Goal: Task Accomplishment & Management: Complete application form

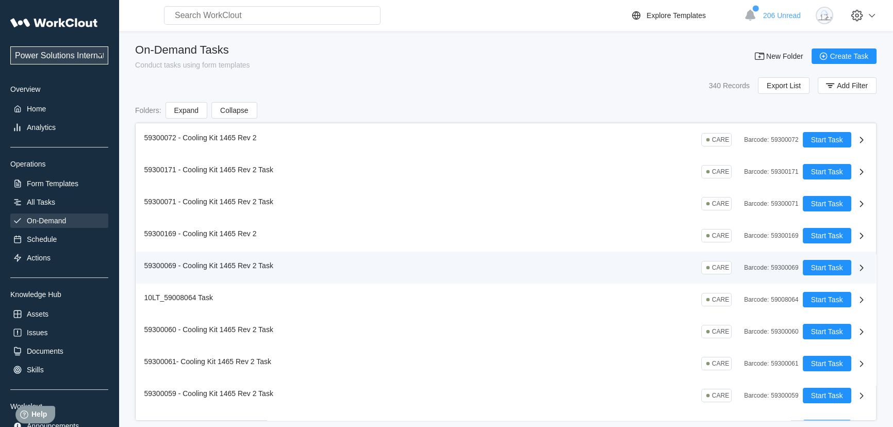
click at [297, 265] on div "59300069 - Cooling Kit 1465 Rev 2 Task CARE Barcode : 59300069" at bounding box center [473, 267] width 658 height 15
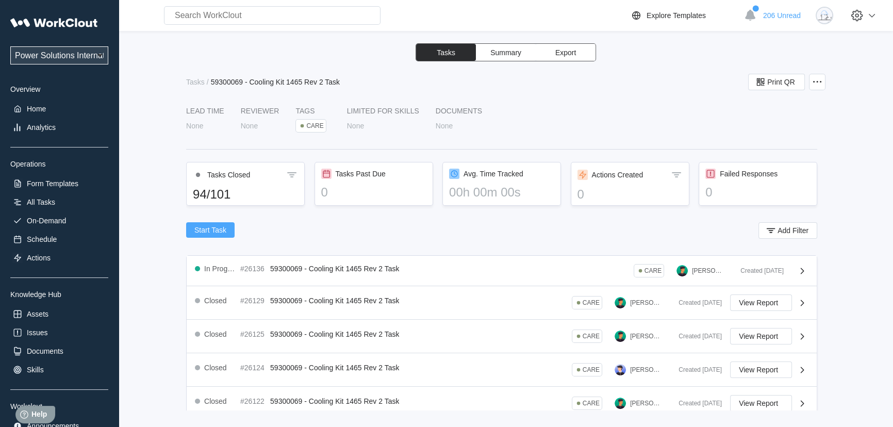
click at [212, 226] on span "Start Task" at bounding box center [210, 229] width 32 height 7
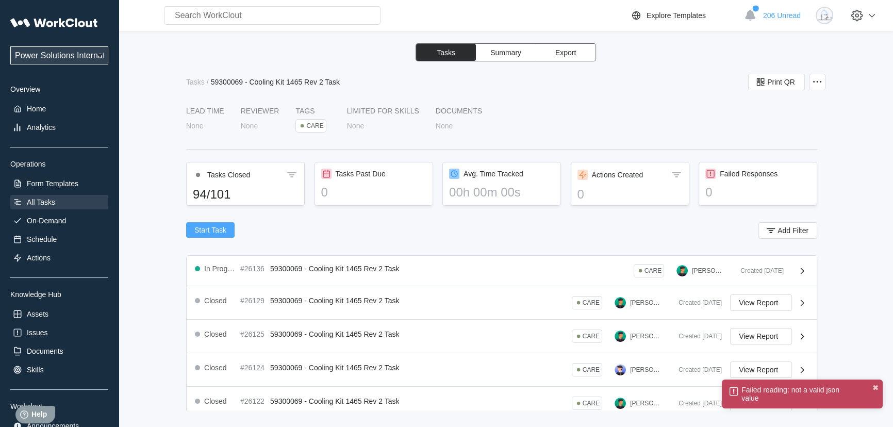
click at [61, 201] on div "All Tasks" at bounding box center [59, 202] width 98 height 14
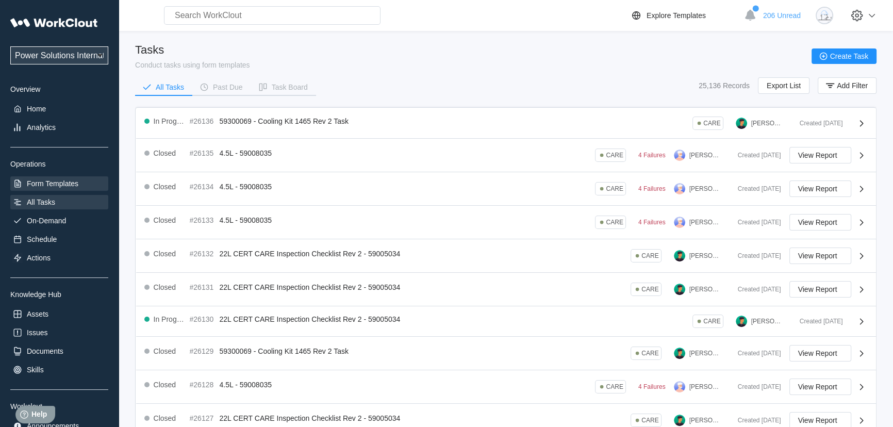
click at [51, 180] on div "Form Templates" at bounding box center [53, 183] width 52 height 8
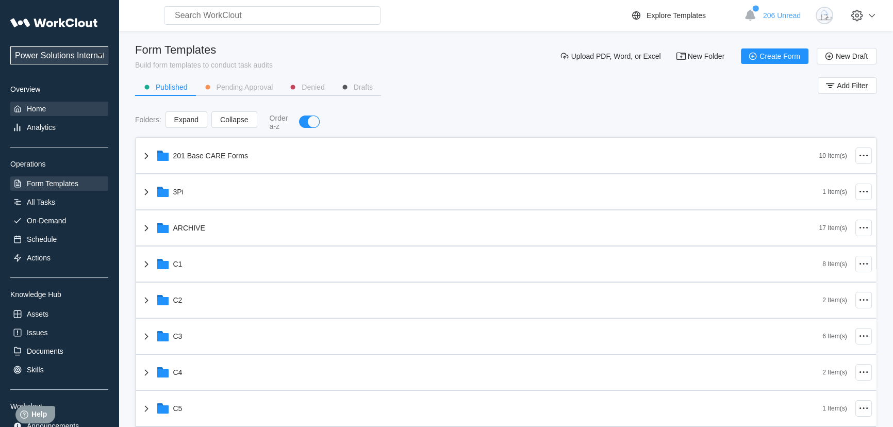
click at [29, 111] on div "Home" at bounding box center [36, 109] width 19 height 8
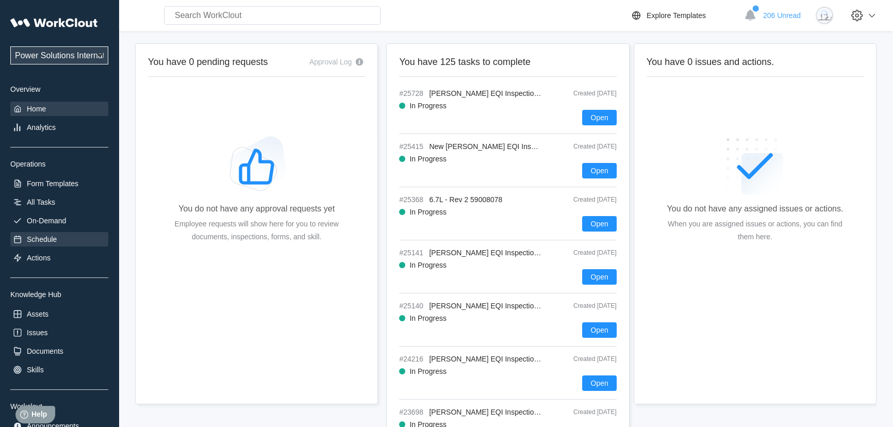
click at [51, 238] on div "Schedule" at bounding box center [42, 239] width 30 height 8
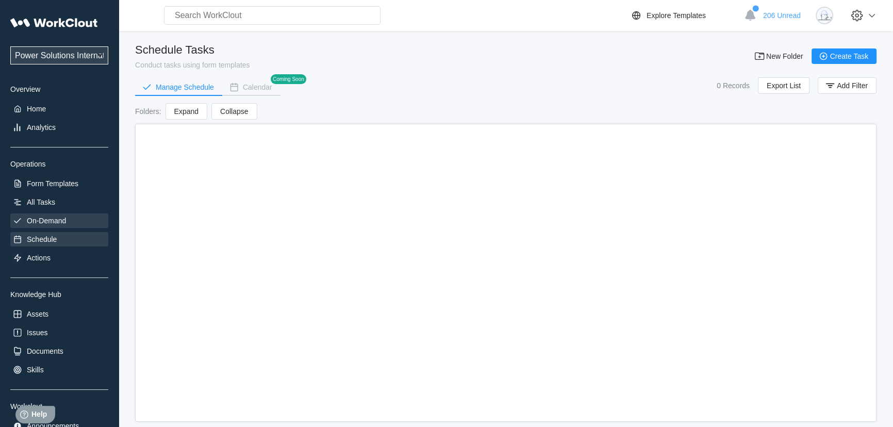
click at [52, 225] on div "On-Demand" at bounding box center [46, 221] width 39 height 8
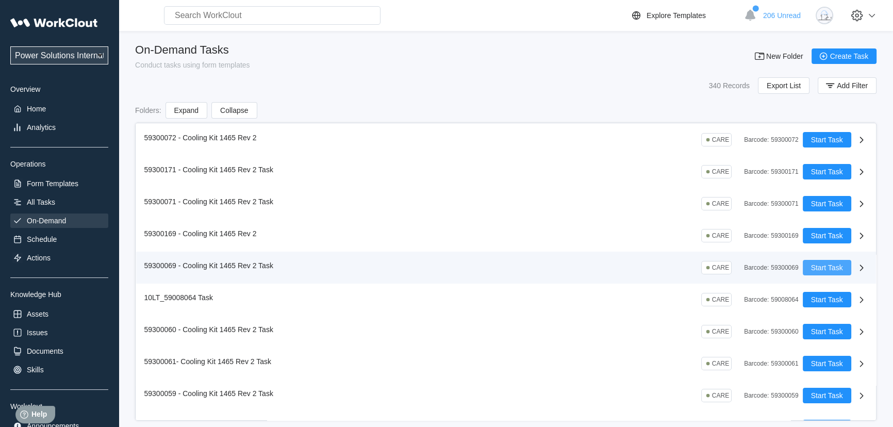
click at [821, 270] on span "Start Task" at bounding box center [827, 267] width 32 height 7
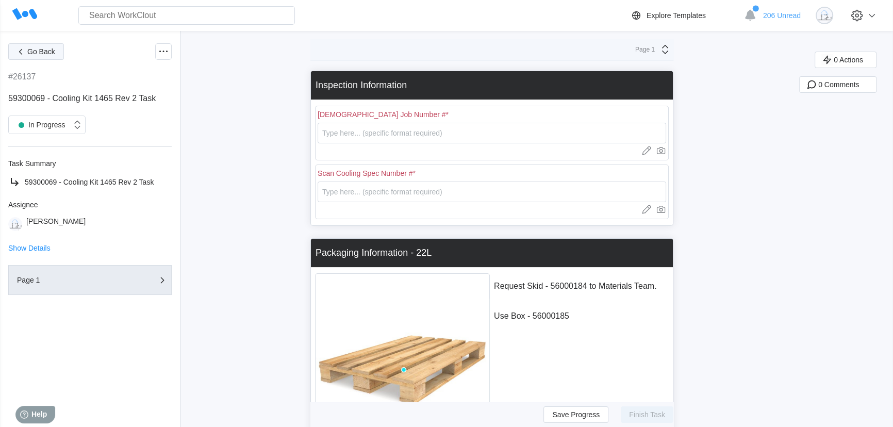
click at [39, 52] on span "Go Back" at bounding box center [41, 51] width 28 height 7
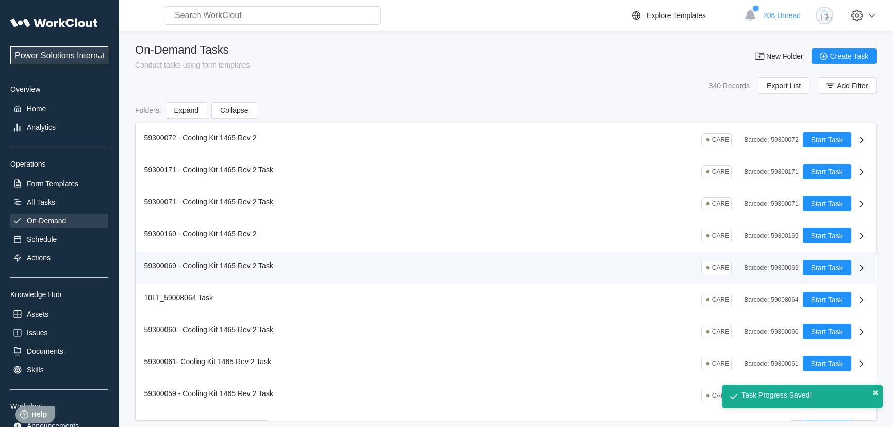
click at [856, 268] on icon at bounding box center [861, 267] width 12 height 12
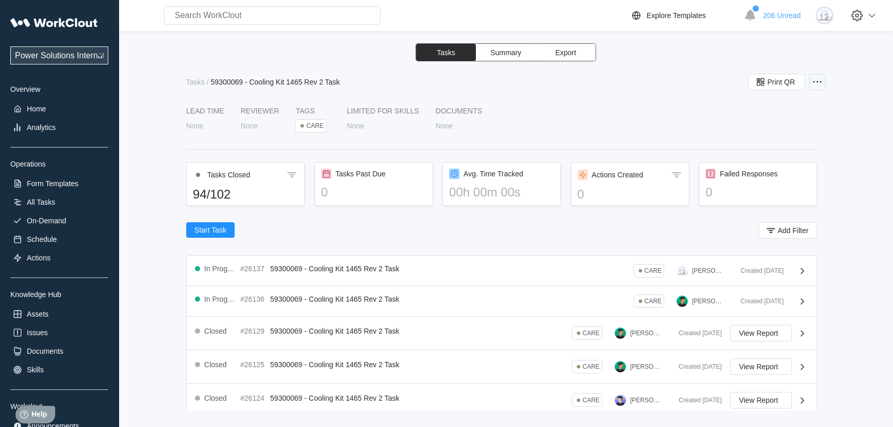
click at [820, 82] on icon at bounding box center [817, 82] width 12 height 12
click at [768, 109] on div "Edit Task" at bounding box center [757, 107] width 29 height 8
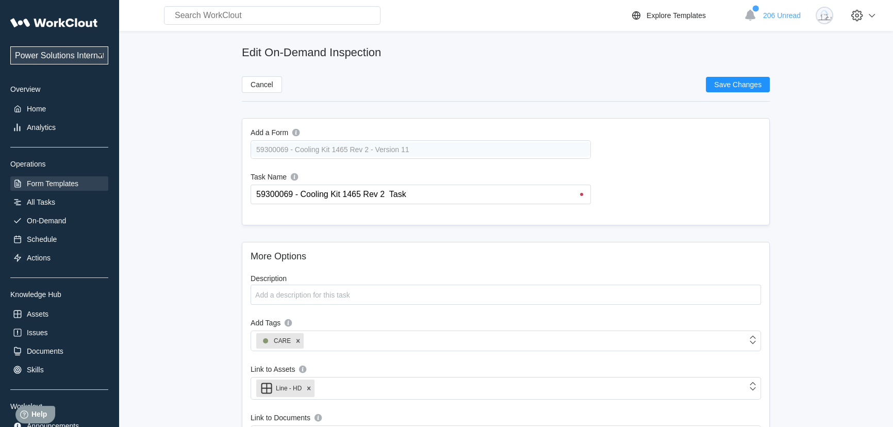
click at [48, 189] on div "Form Templates" at bounding box center [59, 183] width 98 height 14
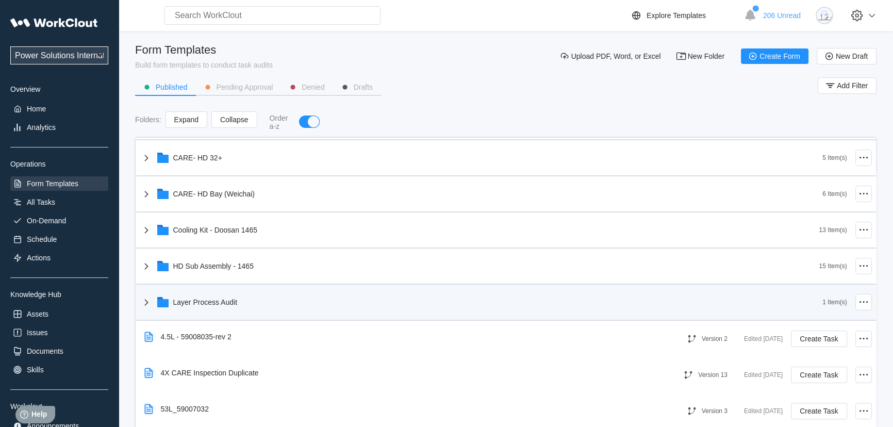
scroll to position [375, 0]
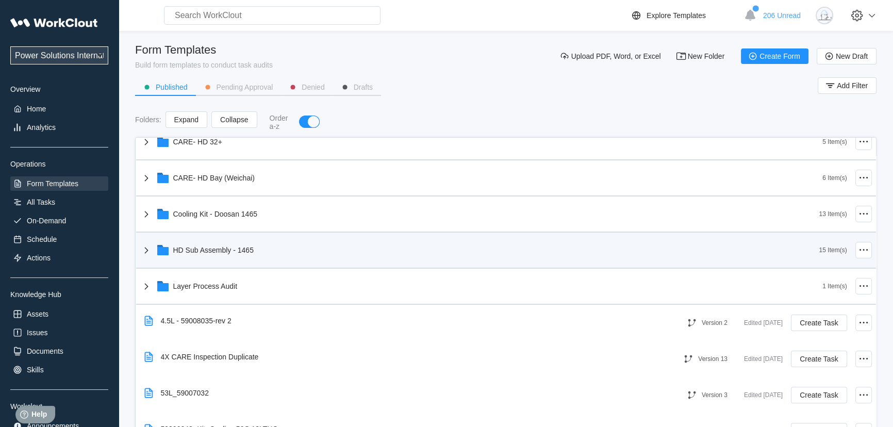
click at [145, 248] on icon at bounding box center [146, 250] width 4 height 6
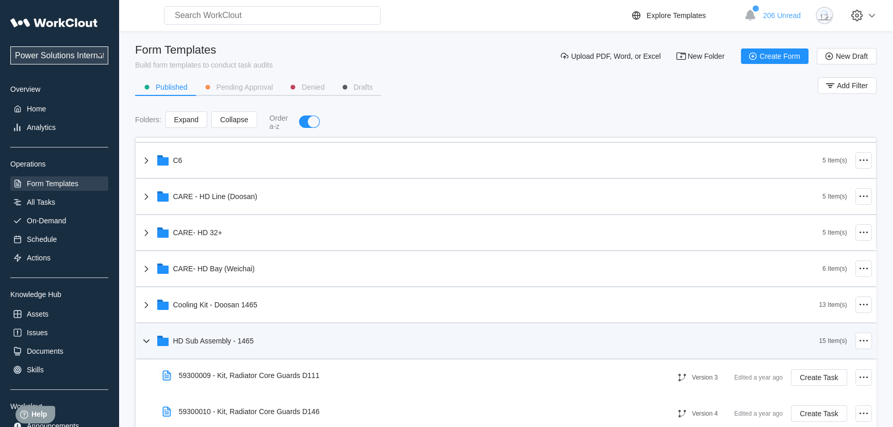
scroll to position [281, 0]
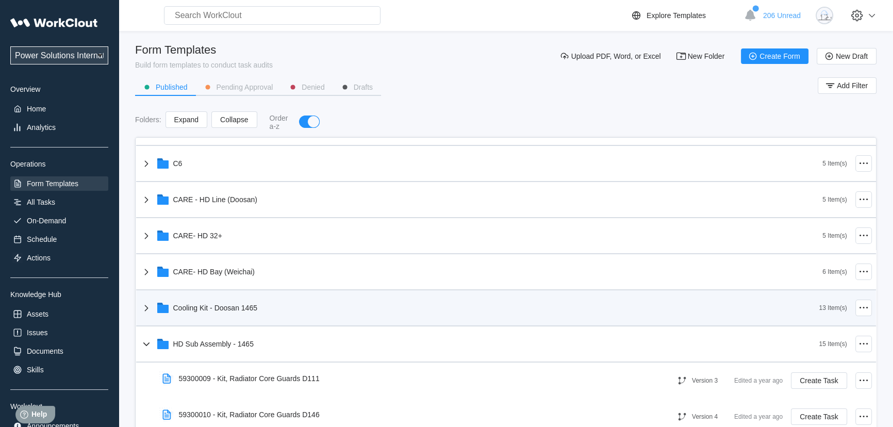
click at [148, 307] on icon at bounding box center [146, 308] width 12 height 12
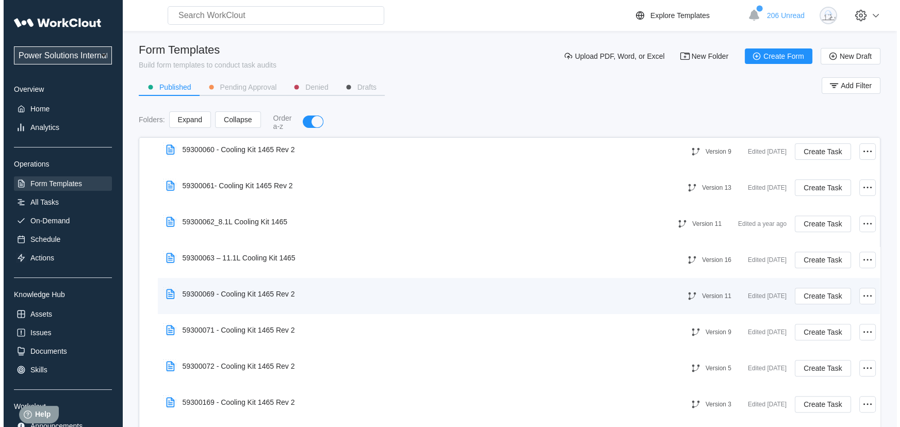
scroll to position [562, 0]
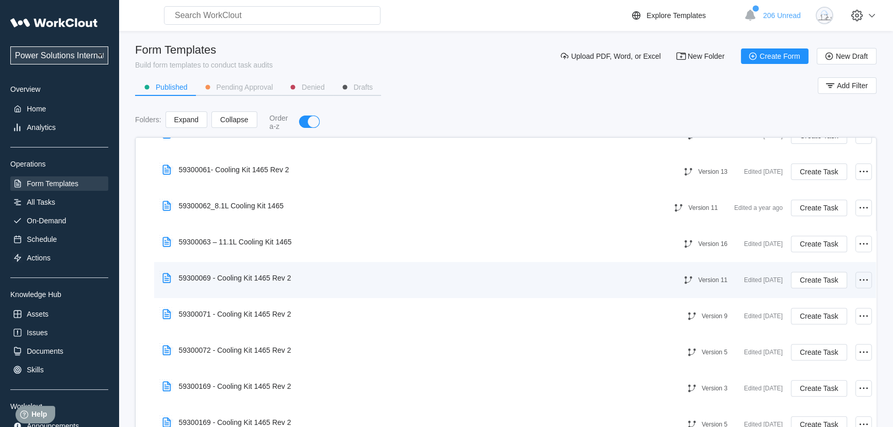
click at [857, 285] on icon at bounding box center [863, 280] width 12 height 12
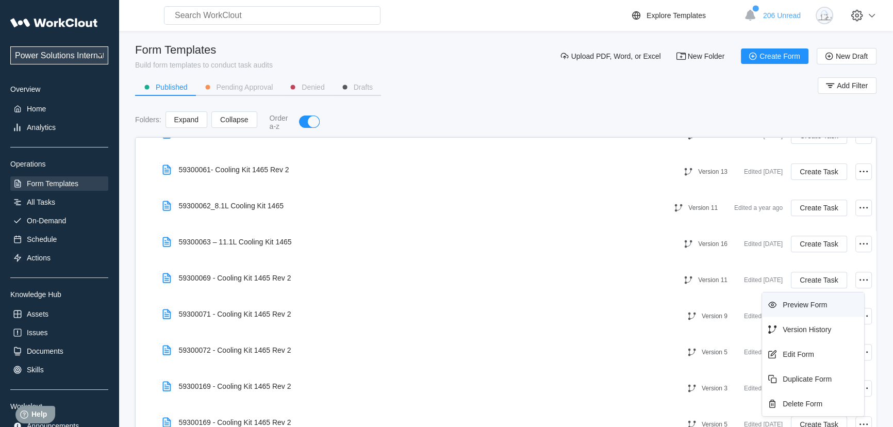
click at [813, 307] on div "Preview Form" at bounding box center [805, 305] width 44 height 8
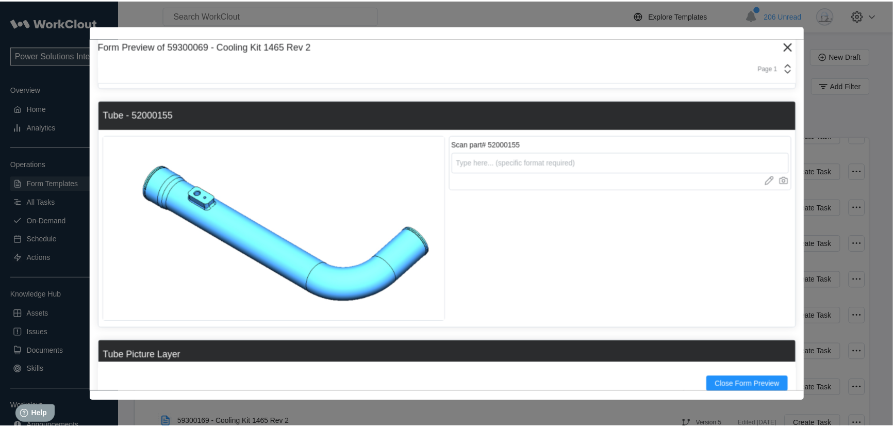
scroll to position [2859, 0]
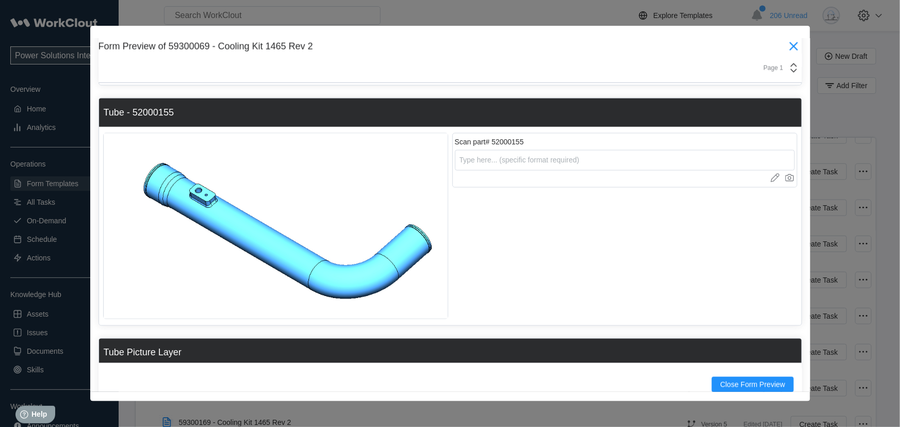
click at [789, 45] on icon at bounding box center [793, 46] width 16 height 16
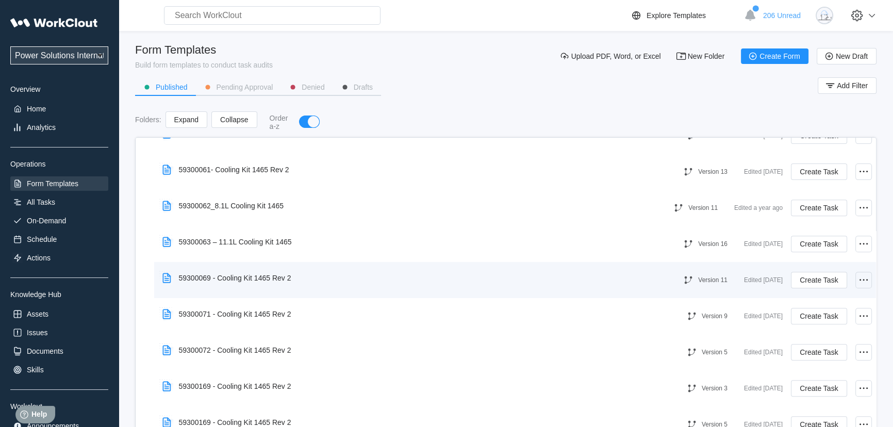
click at [863, 278] on div at bounding box center [863, 280] width 16 height 16
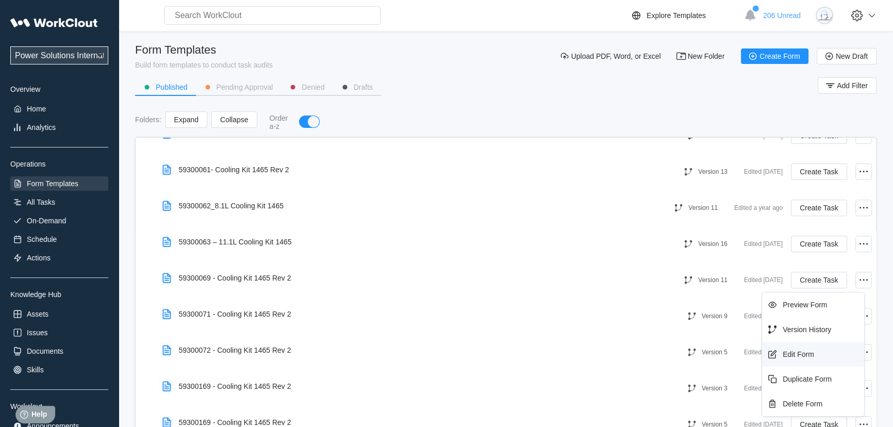
click at [816, 351] on div "Edit Form" at bounding box center [813, 354] width 94 height 16
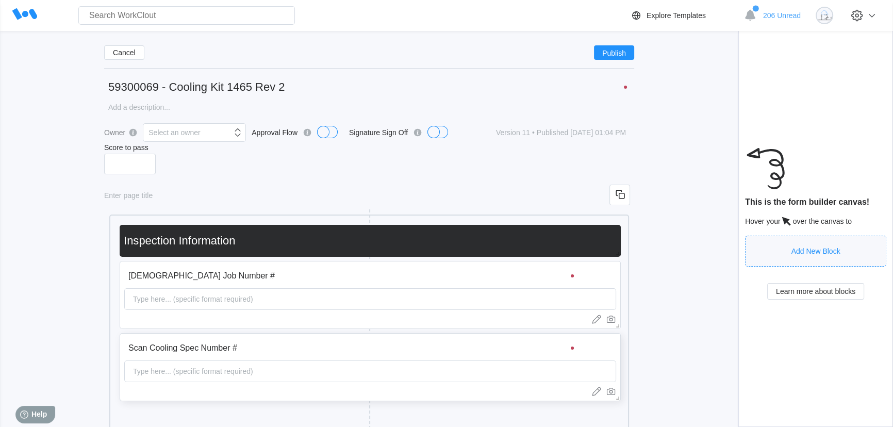
scroll to position [46, 0]
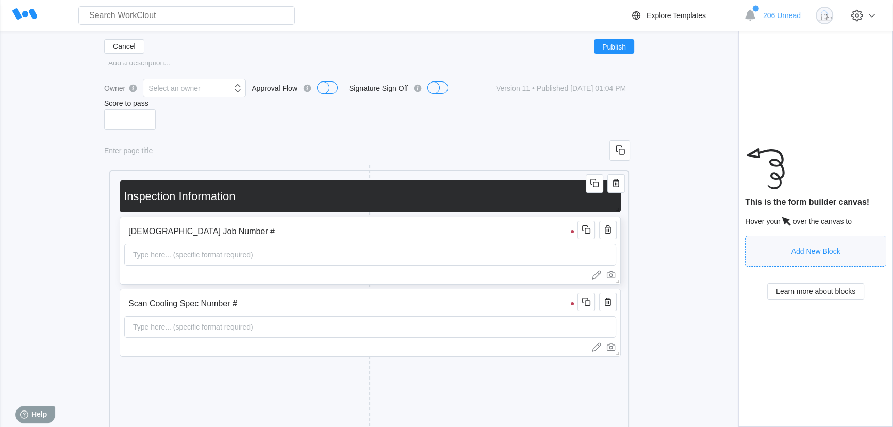
click at [568, 237] on input "[DEMOGRAPHIC_DATA] Job Number #" at bounding box center [352, 231] width 457 height 21
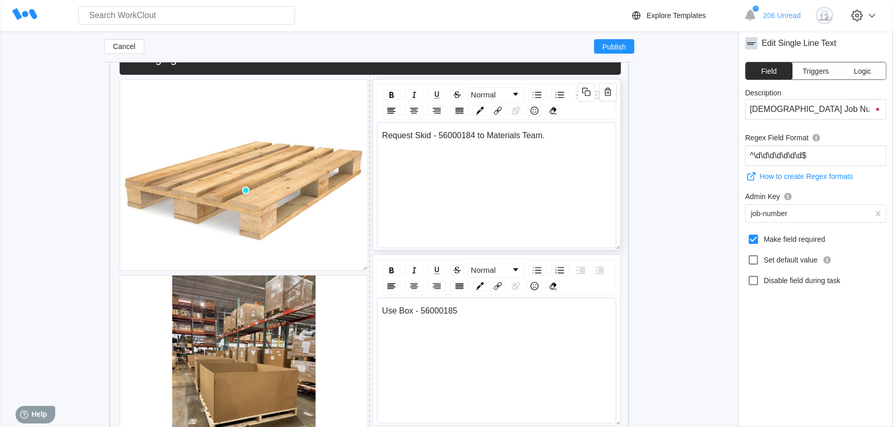
scroll to position [469, 0]
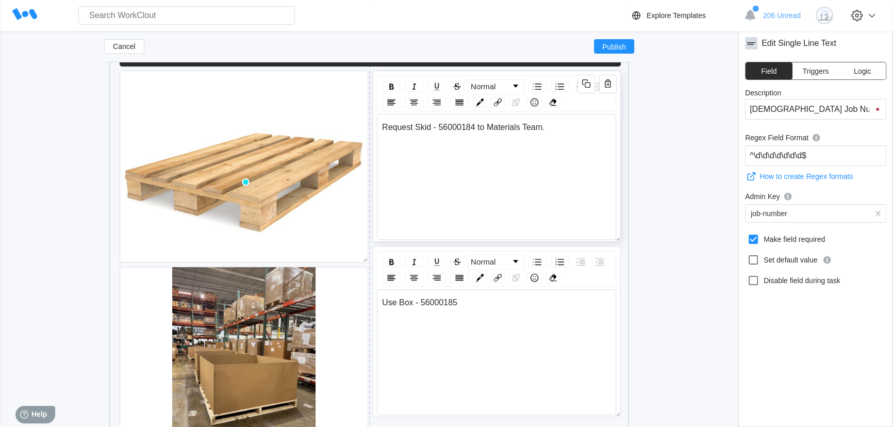
click at [469, 185] on div "Request Skid - 56000184 to Materials Team." at bounding box center [497, 167] width 230 height 89
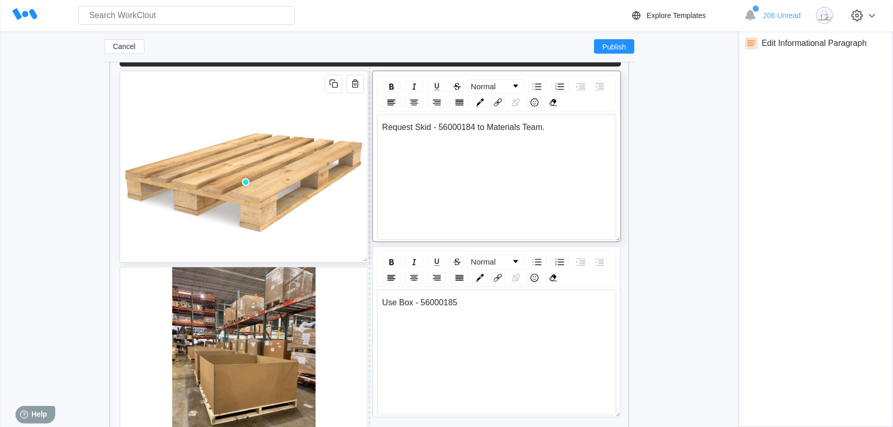
click at [274, 114] on img at bounding box center [243, 166] width 247 height 191
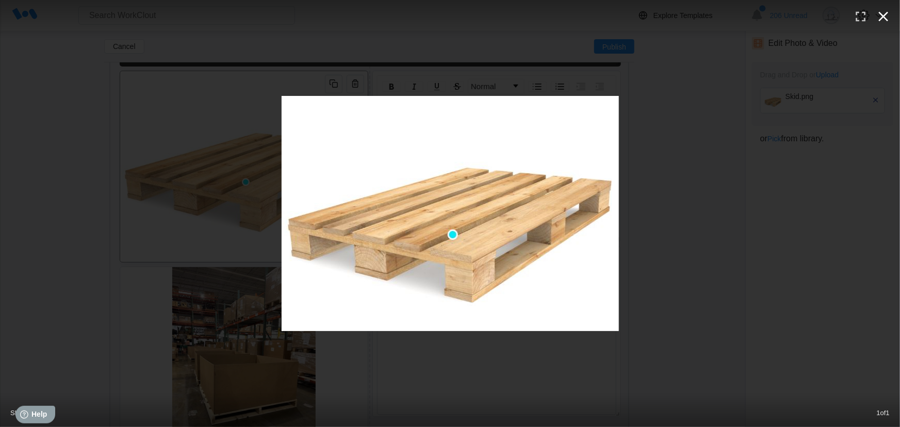
click at [881, 16] on icon "button" at bounding box center [883, 16] width 16 height 16
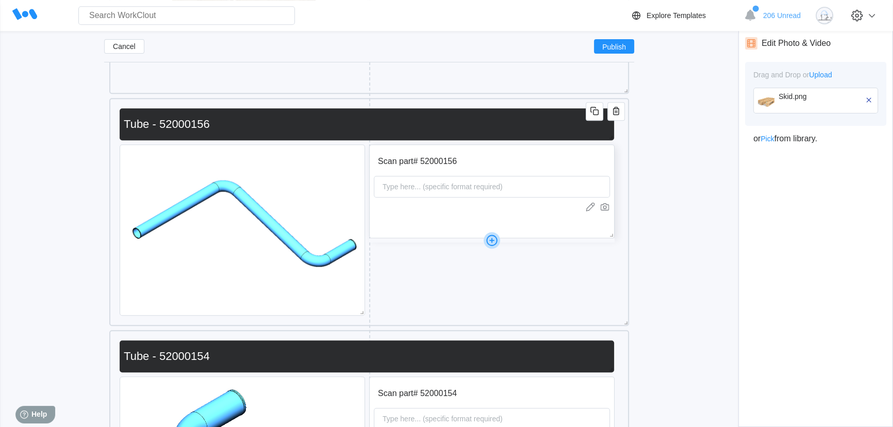
scroll to position [937, 0]
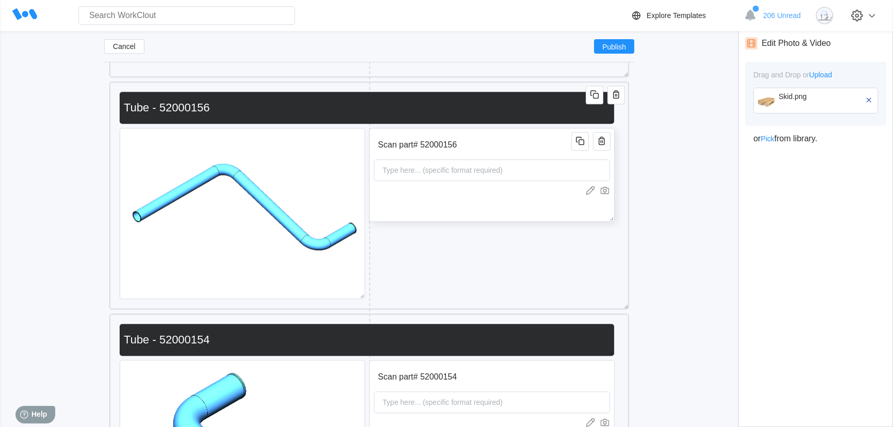
click at [446, 180] on div "Type here... (specific format required)" at bounding box center [442, 170] width 128 height 21
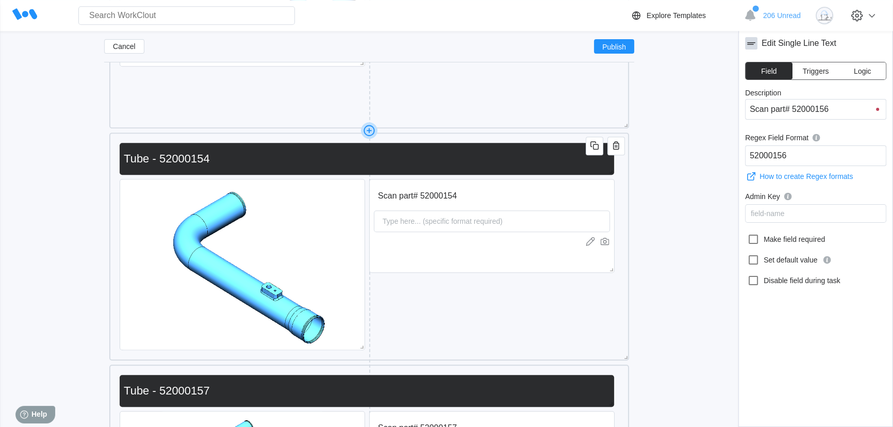
scroll to position [1124, 0]
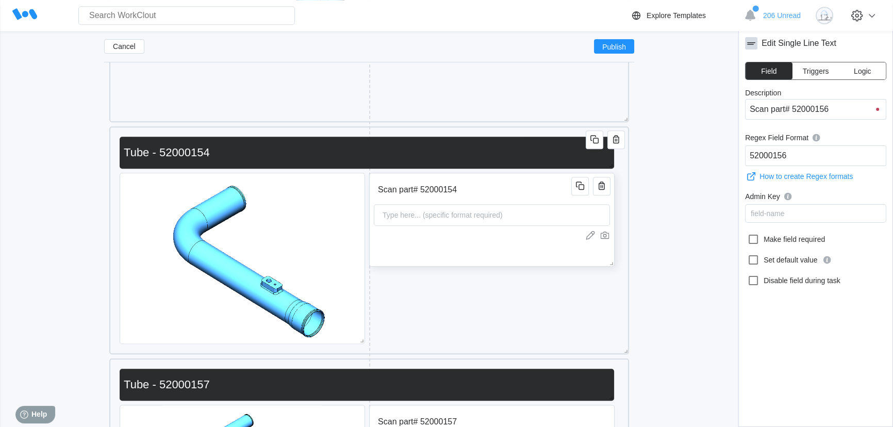
click at [516, 240] on div at bounding box center [492, 235] width 236 height 10
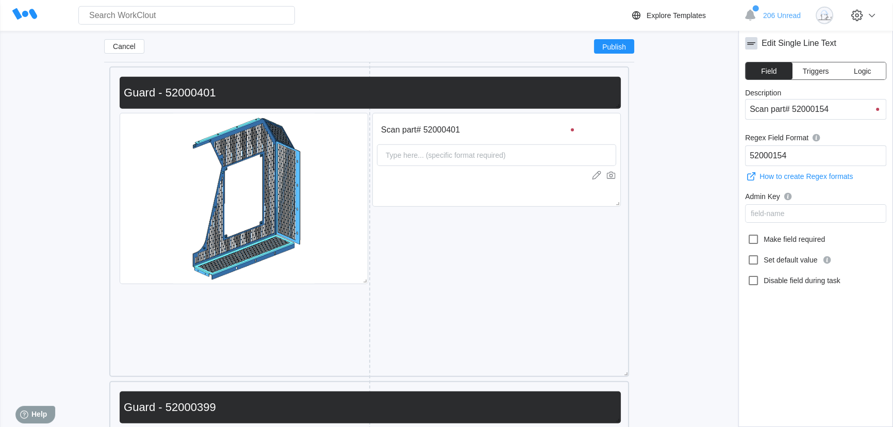
scroll to position [3655, 0]
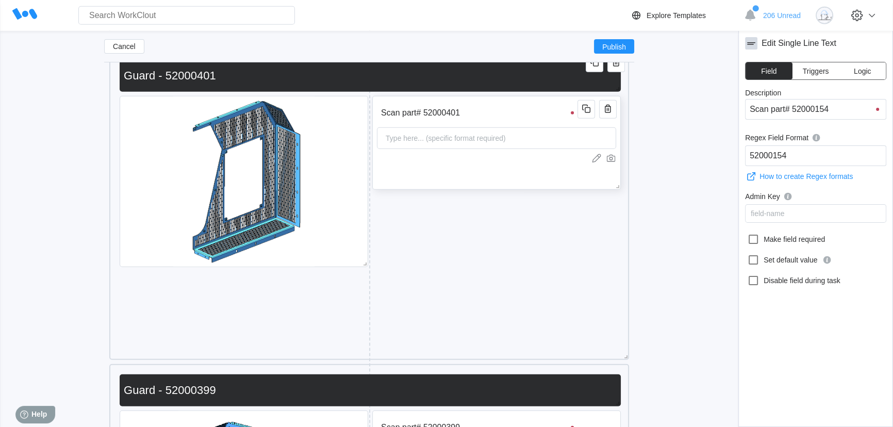
click at [501, 137] on div "Type here... (specific format required)" at bounding box center [446, 138] width 128 height 21
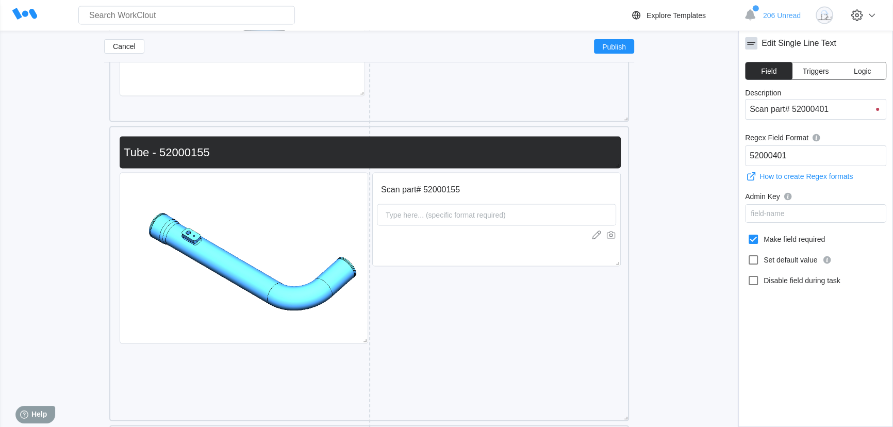
scroll to position [2578, 0]
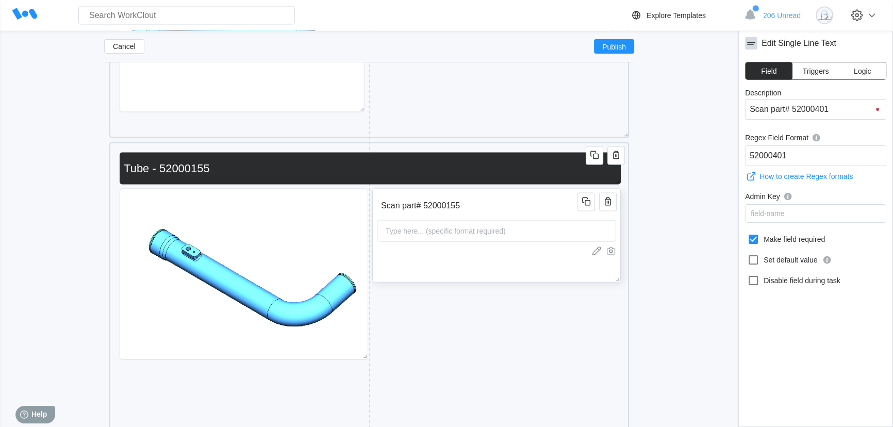
click at [517, 234] on div "Type here... (specific format required)" at bounding box center [496, 231] width 239 height 22
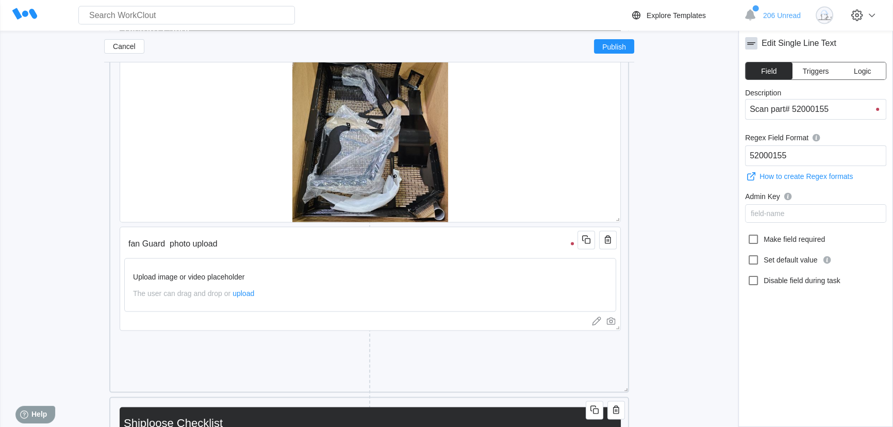
scroll to position [7546, 0]
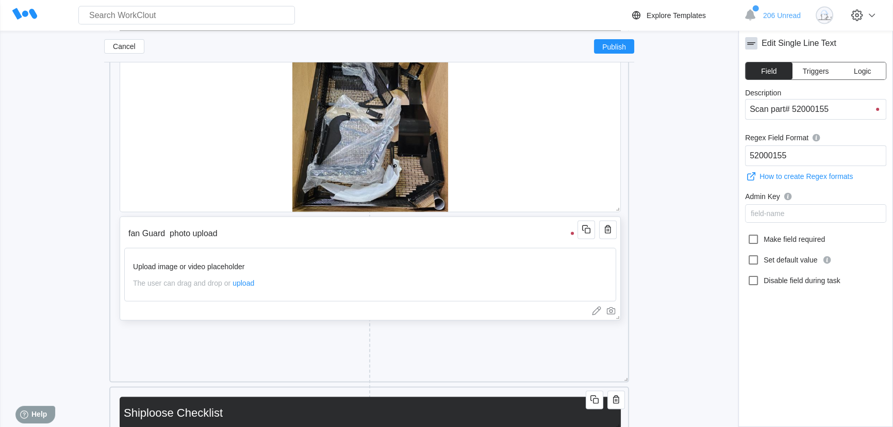
click at [500, 247] on div "fan Guard photo upload Upload image or video placeholder The user can drag and …" at bounding box center [370, 269] width 501 height 104
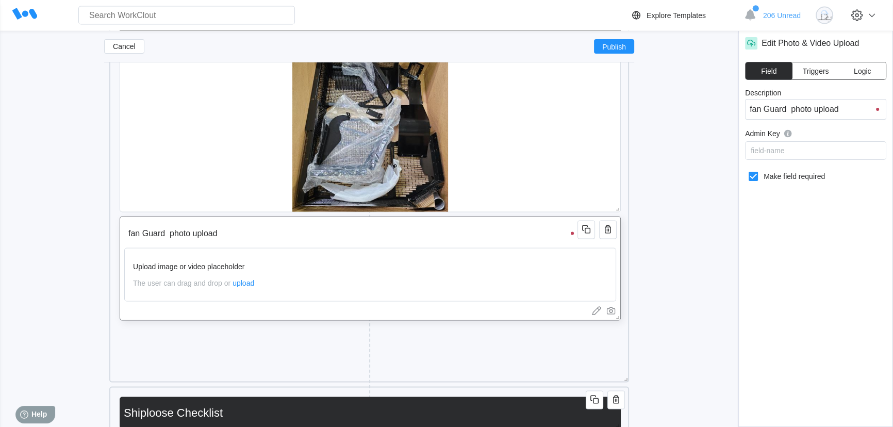
click at [508, 279] on div "Upload image or video placeholder The user can drag and drop or upload" at bounding box center [370, 275] width 492 height 54
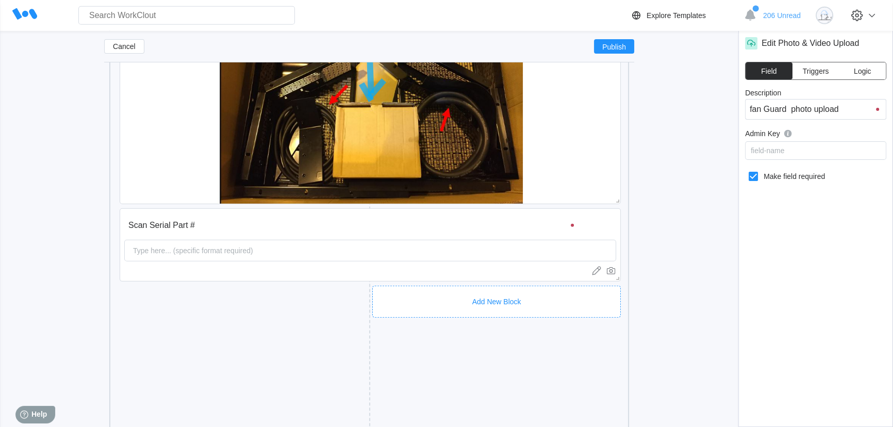
scroll to position [8765, 0]
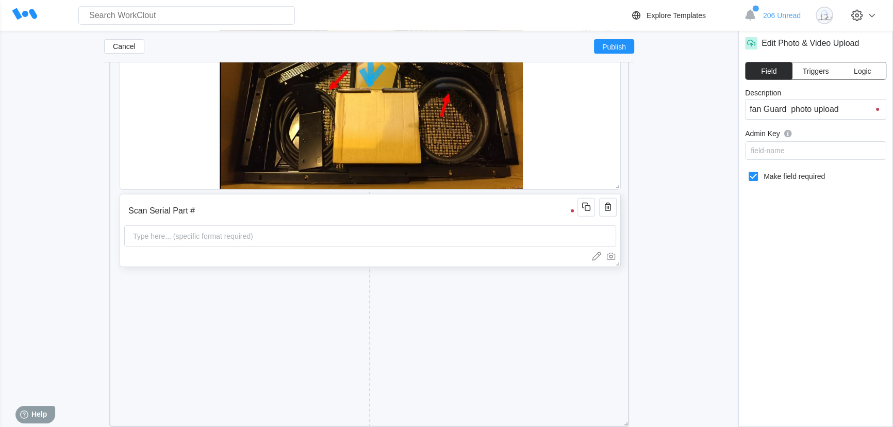
click at [482, 254] on div "Scan Serial Part # Type here... (specific format required)" at bounding box center [370, 230] width 501 height 73
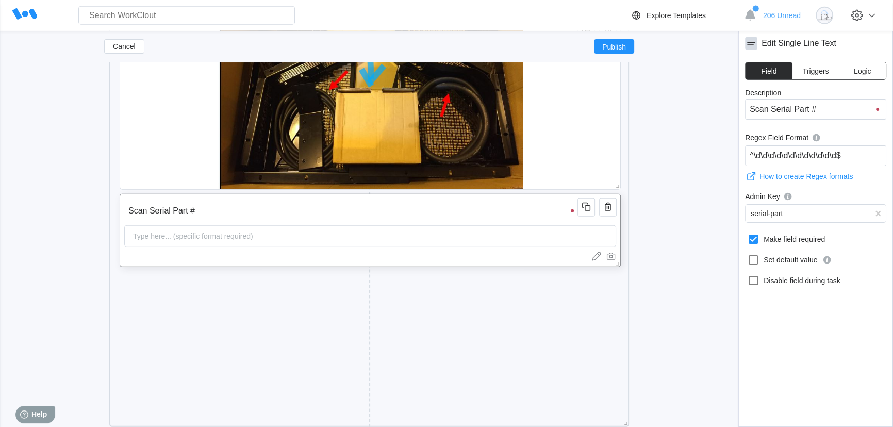
click at [488, 242] on div "Type here... (specific format required)" at bounding box center [370, 236] width 492 height 22
click at [394, 244] on div "Type here... (specific format required)" at bounding box center [370, 236] width 492 height 22
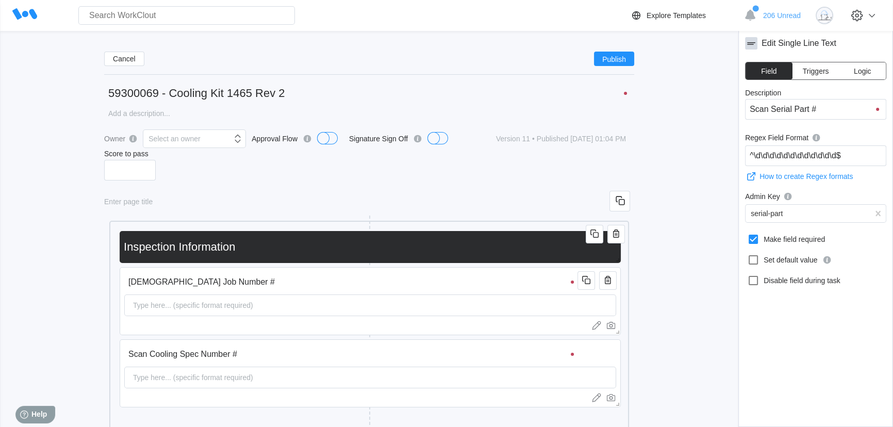
scroll to position [0, 0]
click at [110, 63] on button "Cancel" at bounding box center [124, 59] width 40 height 14
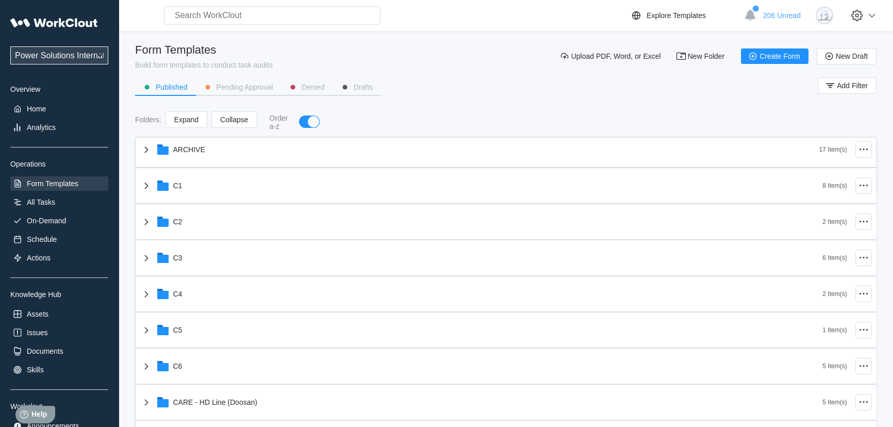
scroll to position [281, 0]
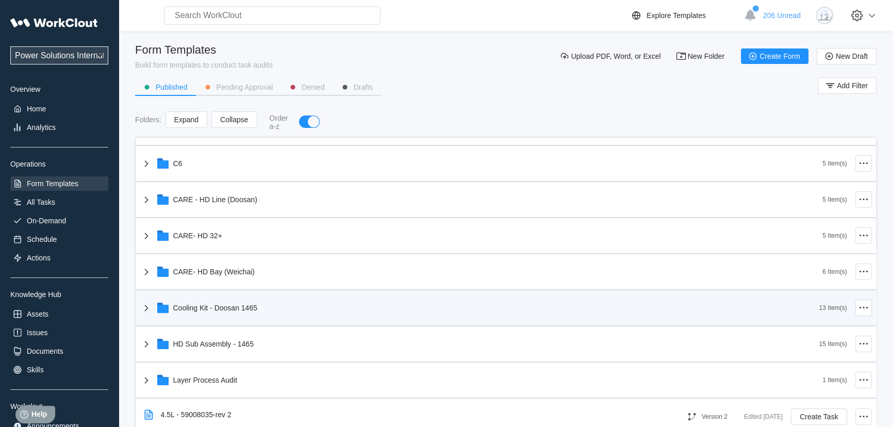
click at [144, 306] on icon at bounding box center [146, 308] width 12 height 12
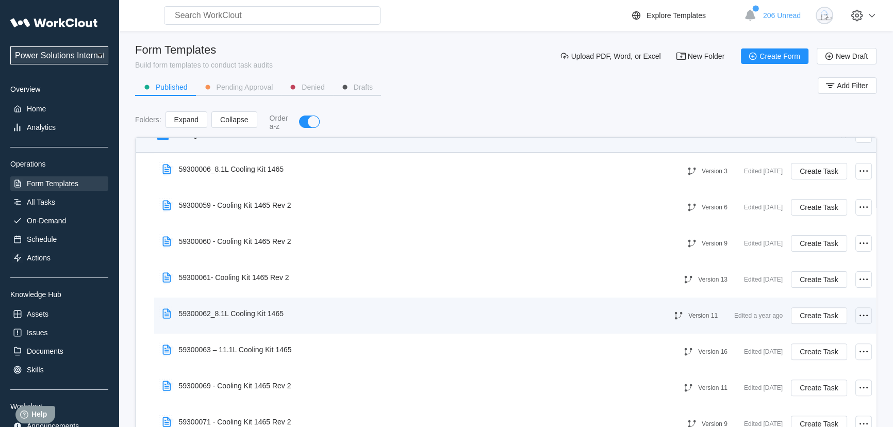
scroll to position [469, 0]
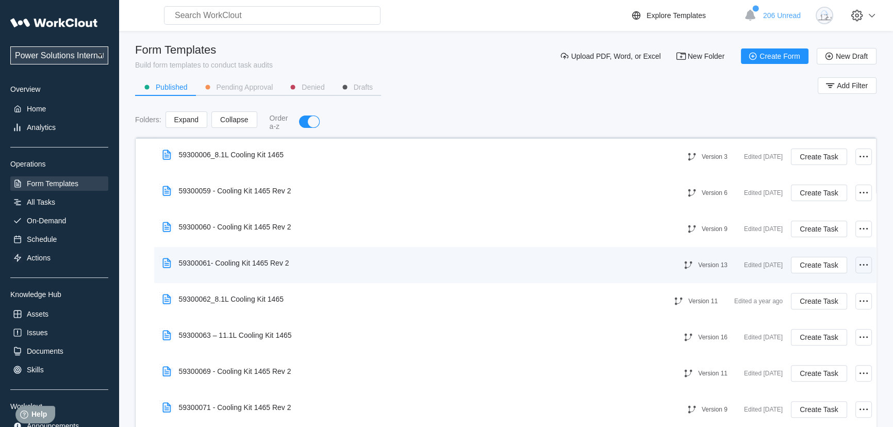
click at [857, 268] on icon at bounding box center [863, 265] width 12 height 12
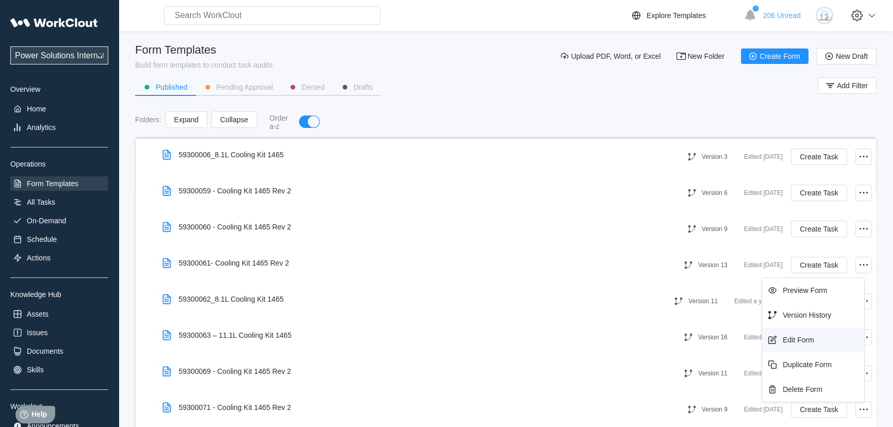
click at [790, 344] on div "Edit Form" at bounding box center [813, 340] width 94 height 16
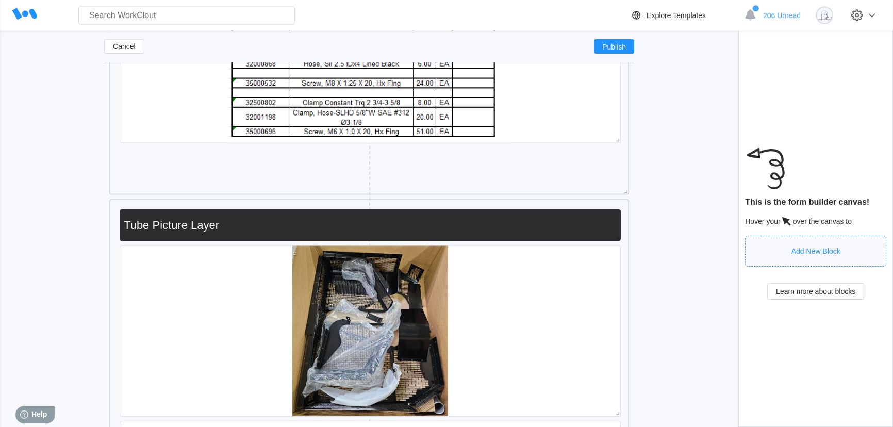
scroll to position [7601, 0]
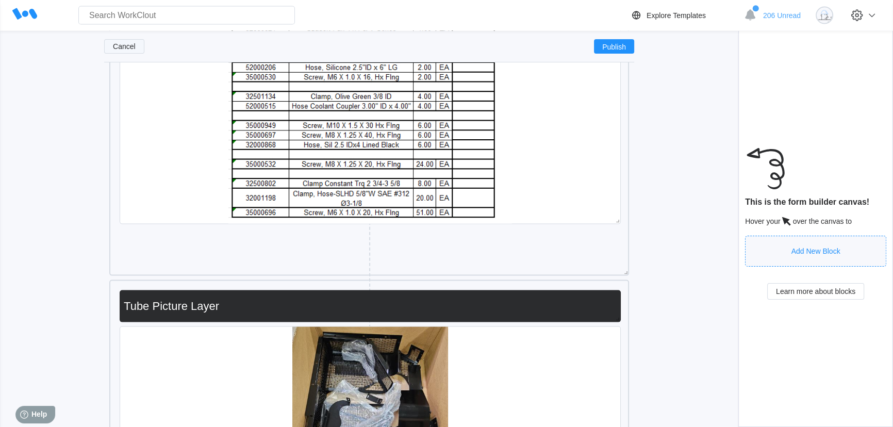
click at [122, 45] on span "Cancel" at bounding box center [124, 46] width 23 height 7
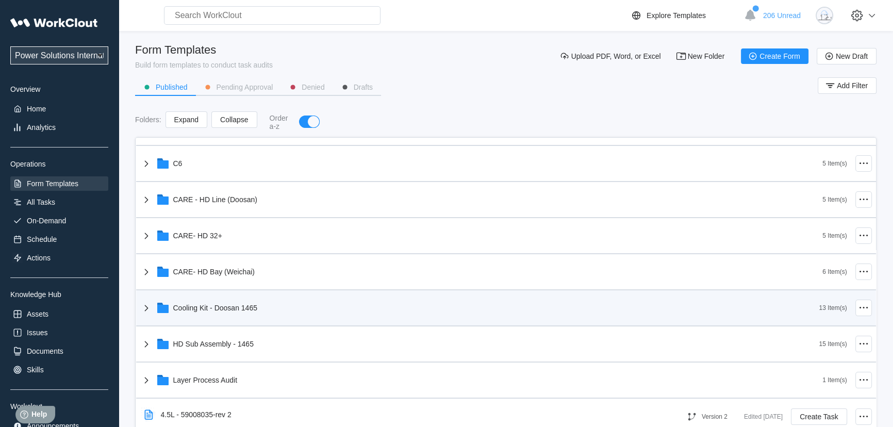
scroll to position [328, 0]
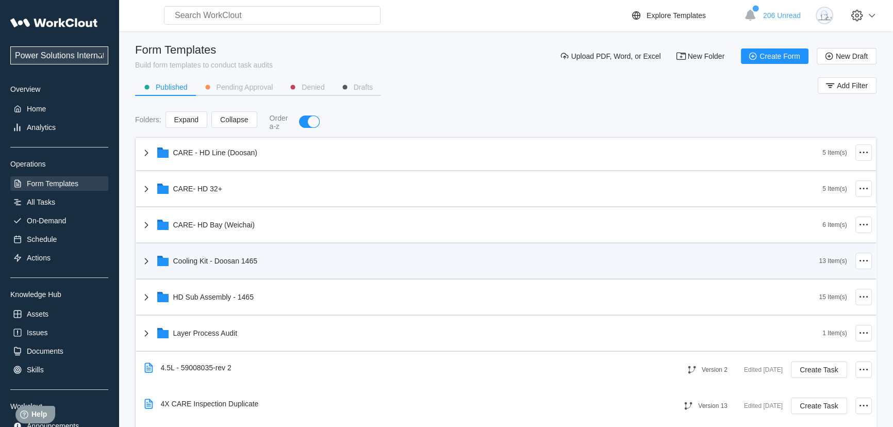
click at [146, 261] on icon at bounding box center [146, 261] width 12 height 12
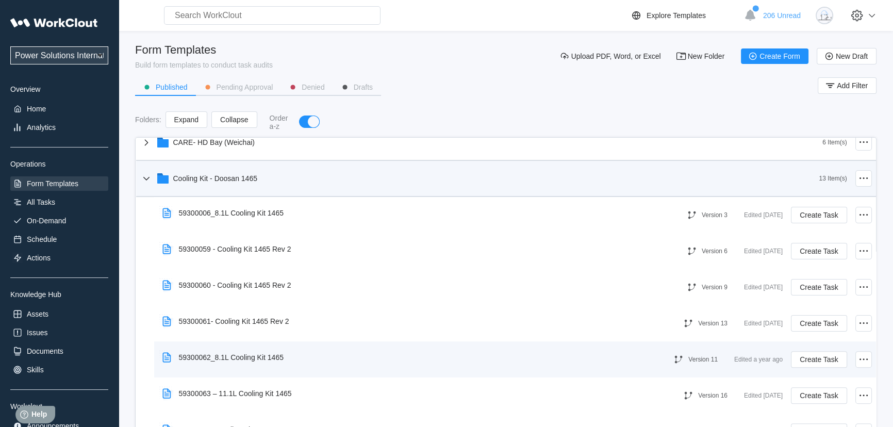
scroll to position [422, 0]
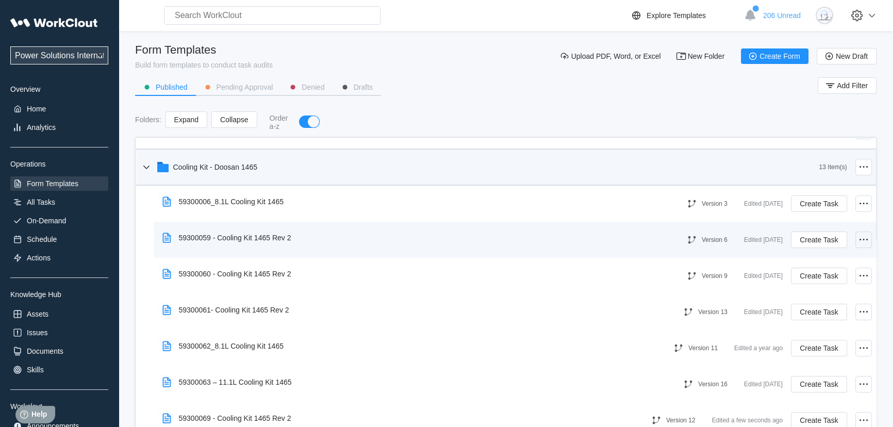
click at [857, 238] on icon at bounding box center [863, 240] width 12 height 12
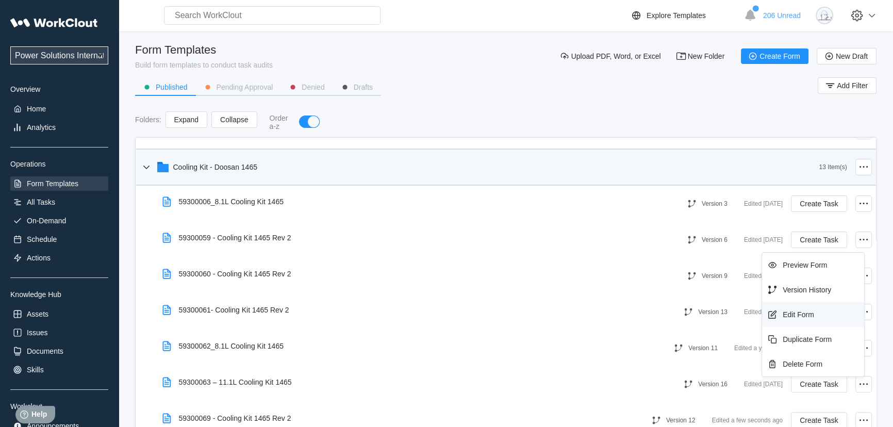
click at [815, 311] on div "Edit Form" at bounding box center [813, 314] width 94 height 16
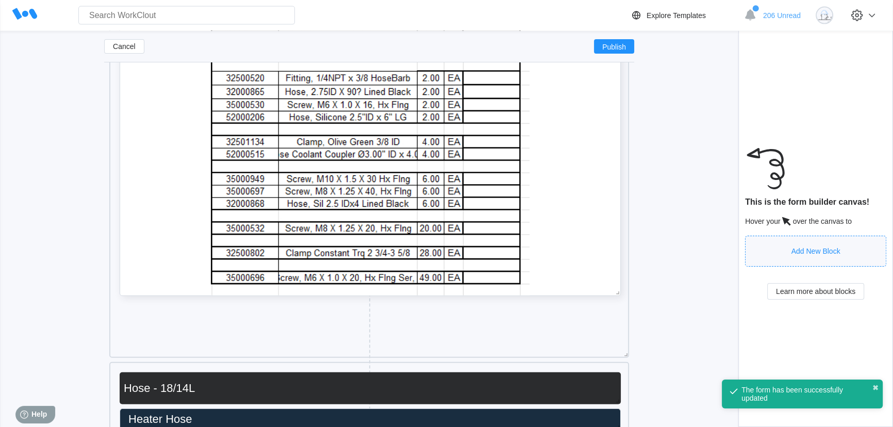
scroll to position [7847, 0]
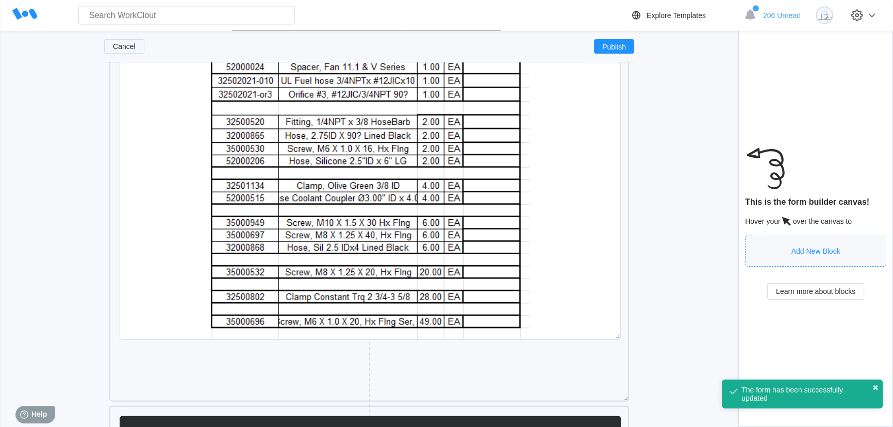
click at [123, 43] on span "Cancel" at bounding box center [124, 46] width 23 height 7
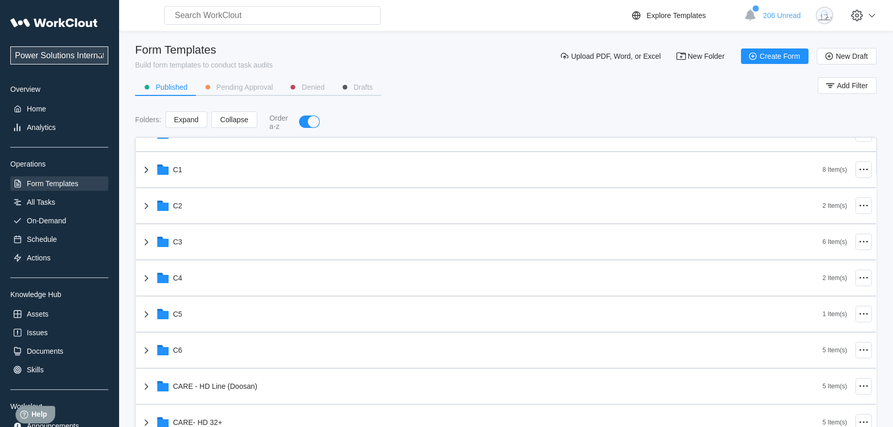
scroll to position [234, 0]
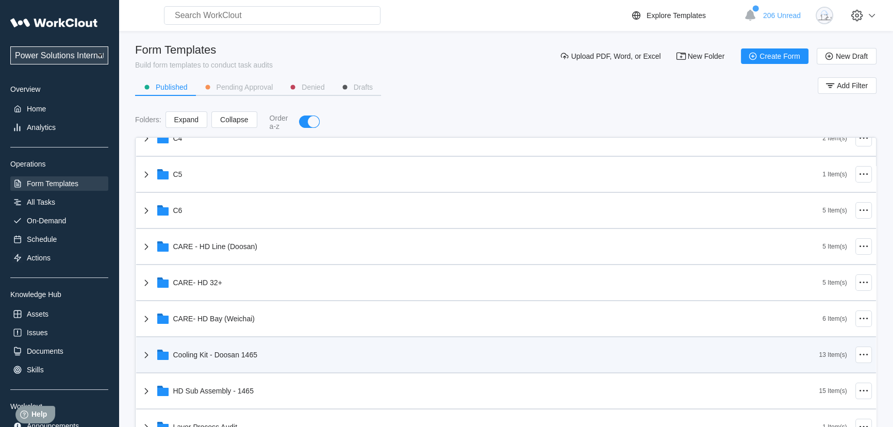
click at [140, 354] on icon at bounding box center [146, 355] width 12 height 12
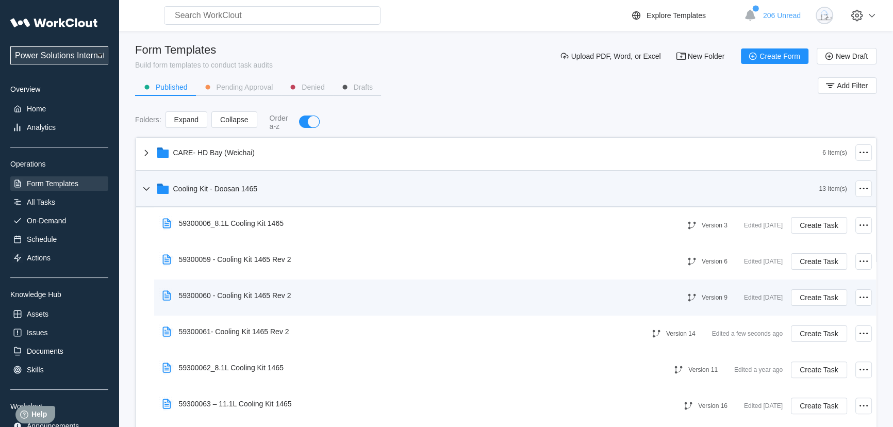
scroll to position [422, 0]
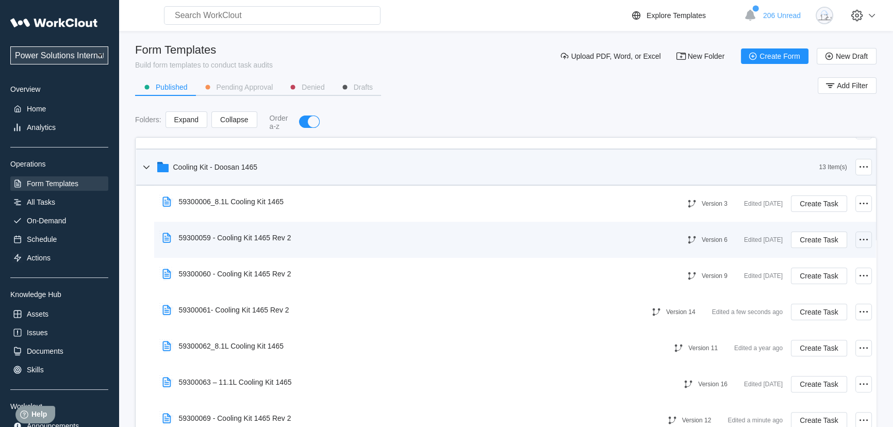
click at [857, 239] on icon at bounding box center [863, 240] width 12 height 12
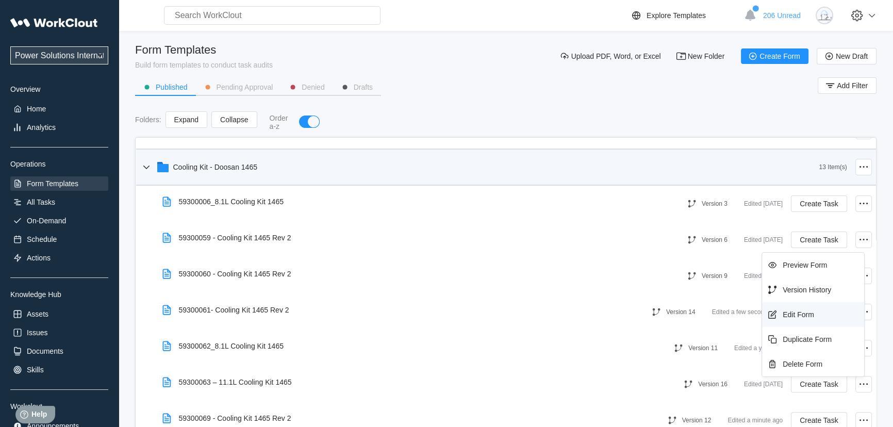
click at [806, 314] on div "Edit Form" at bounding box center [798, 314] width 31 height 8
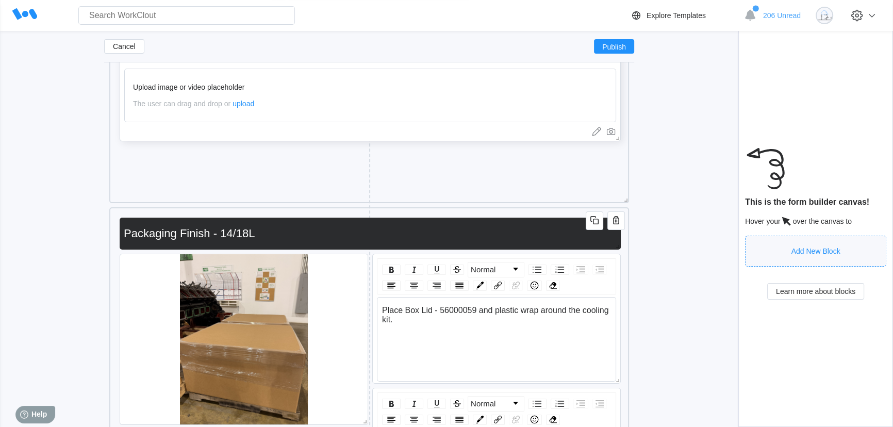
scroll to position [9768, 0]
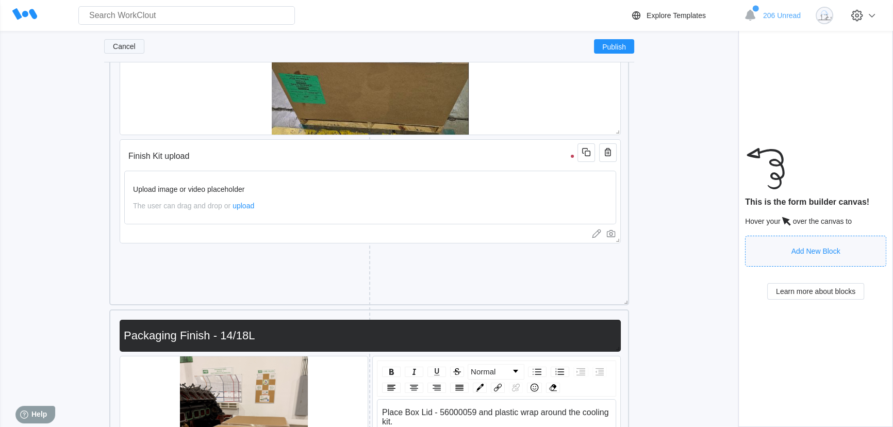
click at [110, 44] on button "Cancel" at bounding box center [124, 46] width 40 height 14
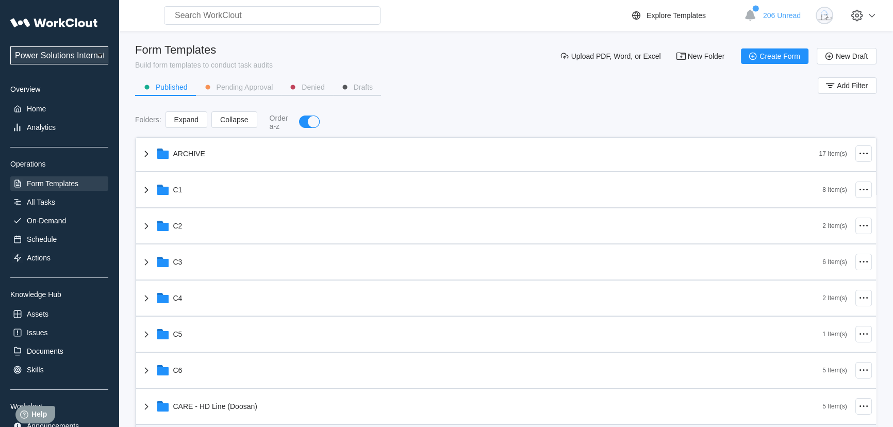
scroll to position [234, 0]
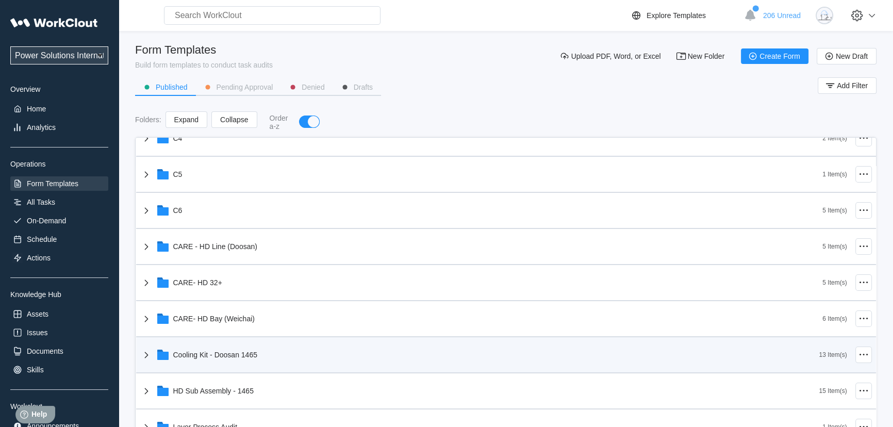
click at [145, 358] on icon at bounding box center [146, 355] width 12 height 12
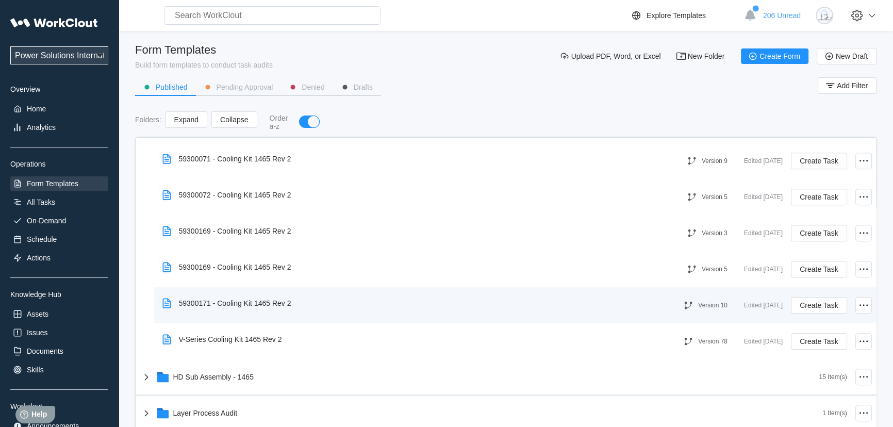
scroll to position [703, 0]
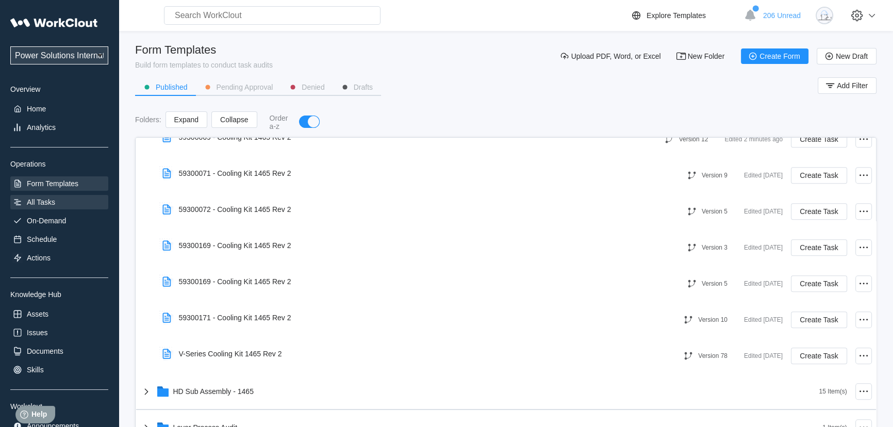
click at [36, 206] on div "All Tasks" at bounding box center [41, 202] width 28 height 8
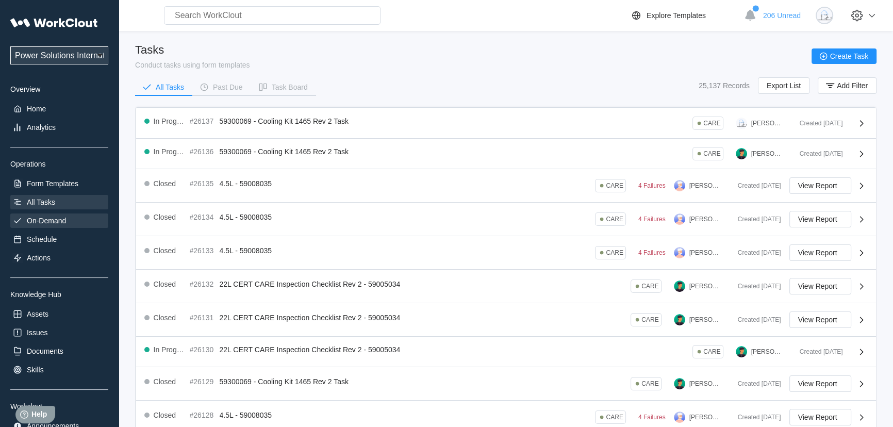
click at [35, 220] on div "On-Demand" at bounding box center [46, 221] width 39 height 8
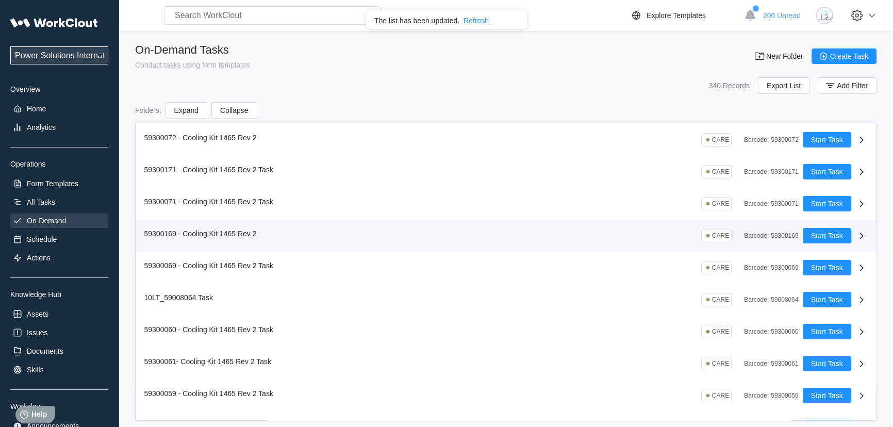
click at [856, 233] on icon at bounding box center [861, 235] width 12 height 12
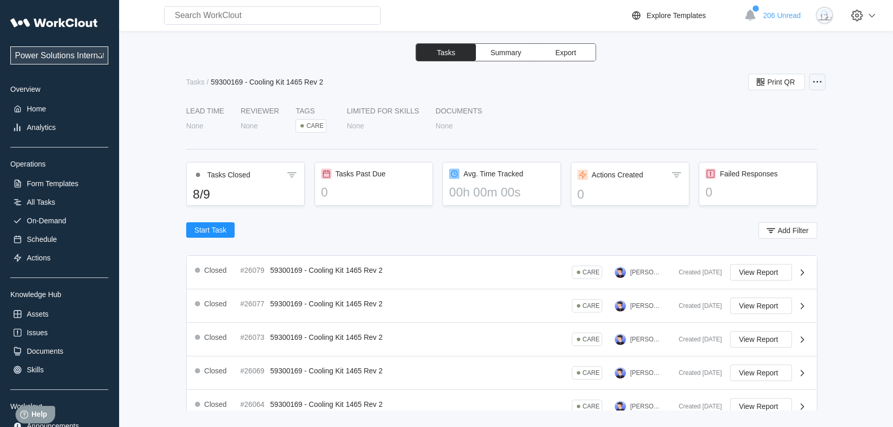
click at [823, 85] on div at bounding box center [817, 82] width 16 height 16
click at [775, 111] on div "Edit Task" at bounding box center [774, 107] width 94 height 16
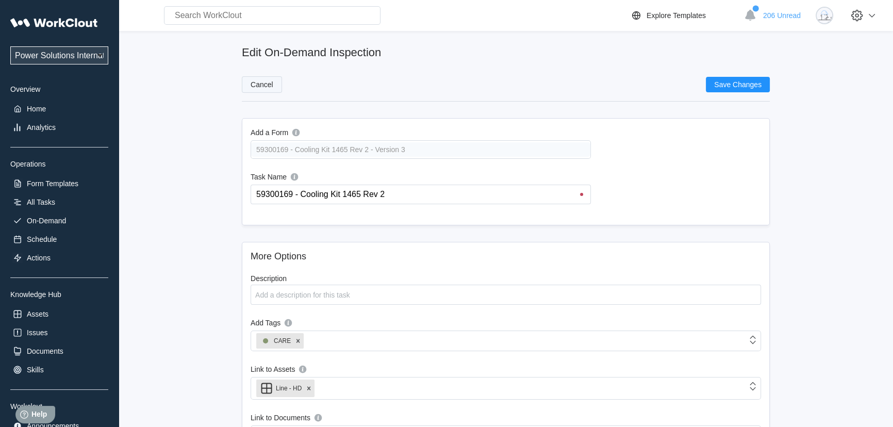
click at [260, 87] on span "Cancel" at bounding box center [262, 84] width 23 height 7
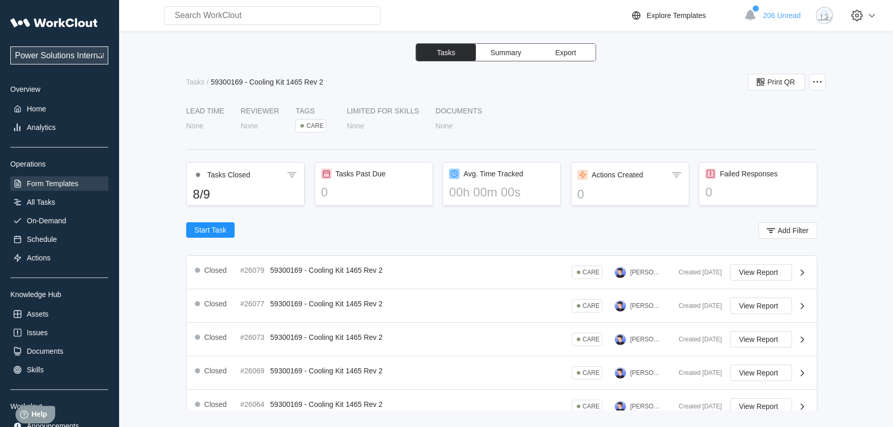
click at [40, 184] on div "Form Templates" at bounding box center [53, 183] width 52 height 8
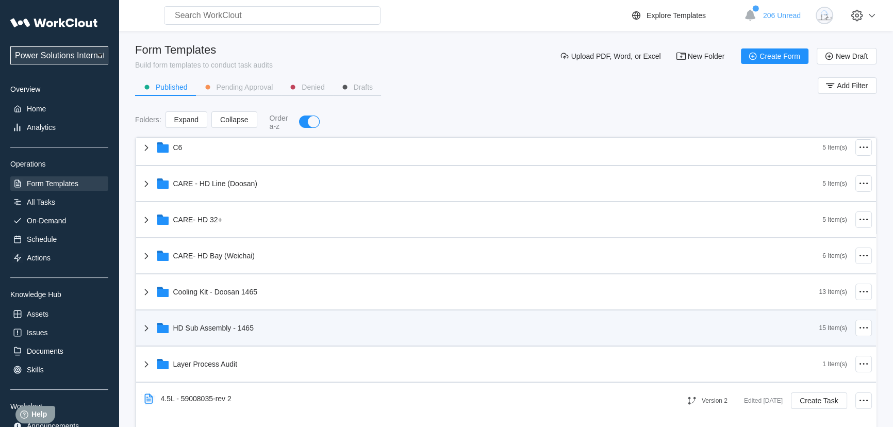
scroll to position [281, 0]
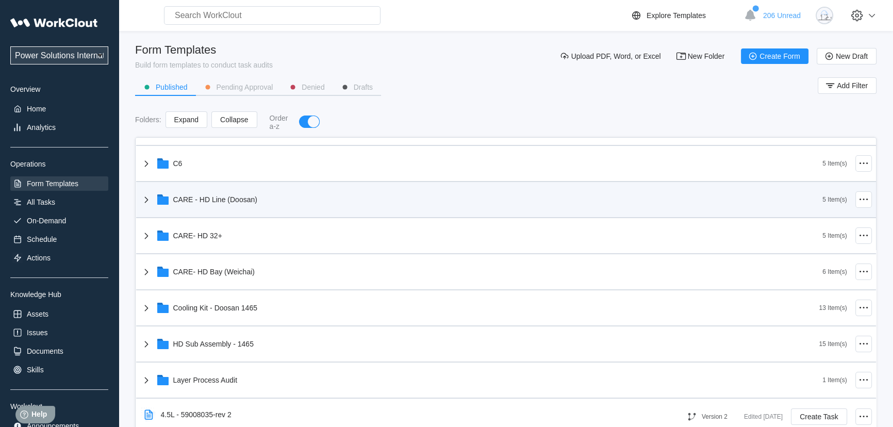
click at [145, 201] on icon at bounding box center [146, 199] width 4 height 6
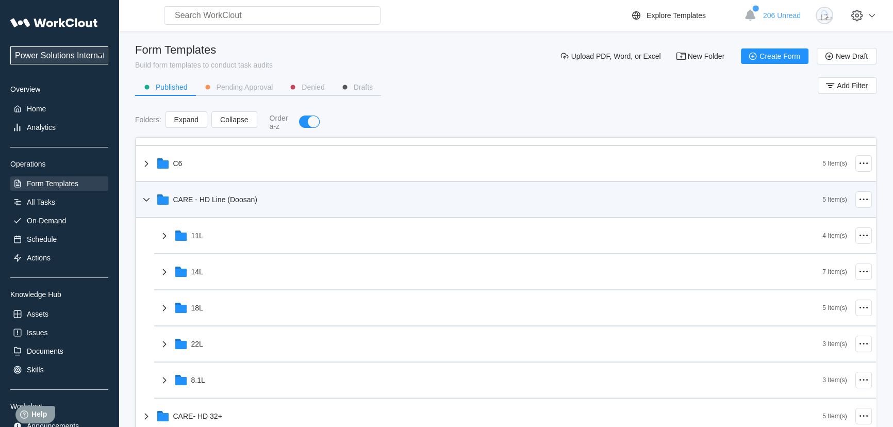
click at [145, 201] on icon at bounding box center [146, 199] width 6 height 4
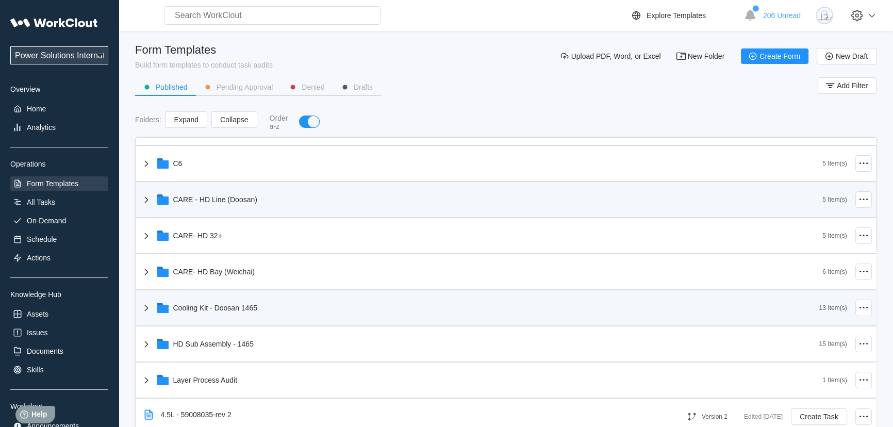
click at [148, 310] on icon at bounding box center [146, 308] width 12 height 12
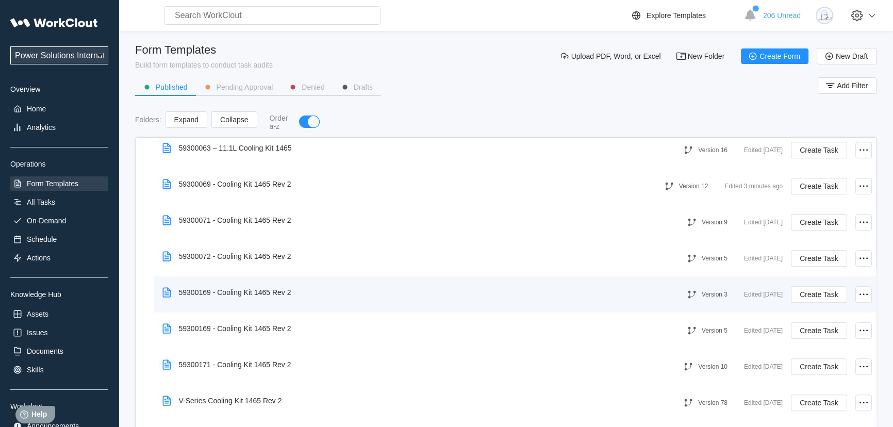
scroll to position [750, 0]
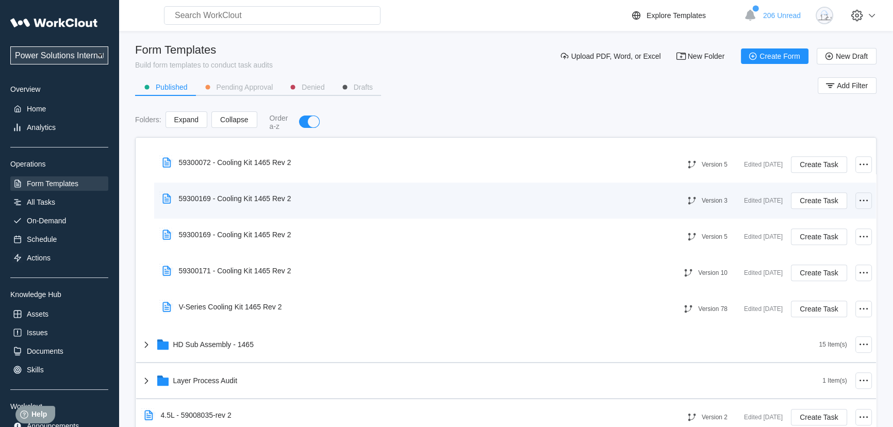
click at [860, 198] on icon at bounding box center [863, 200] width 12 height 12
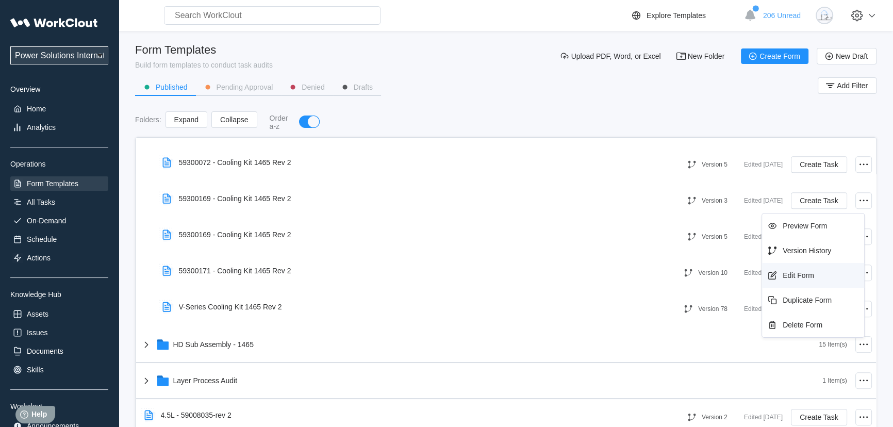
click at [804, 272] on div "Edit Form" at bounding box center [798, 275] width 31 height 8
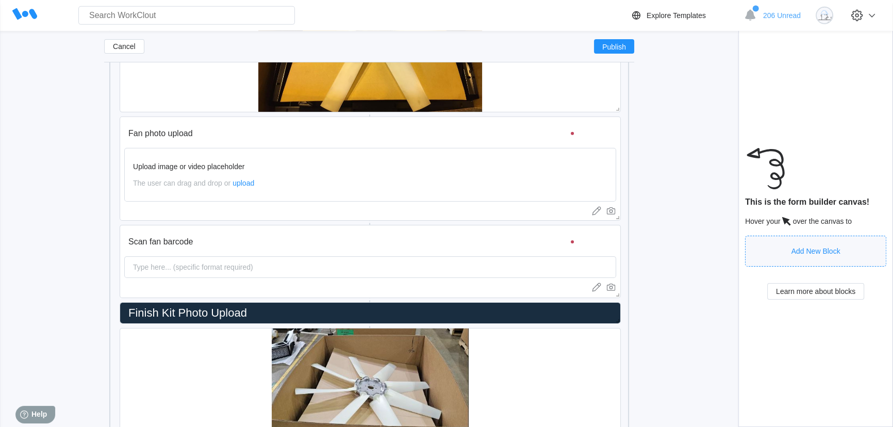
scroll to position [8977, 0]
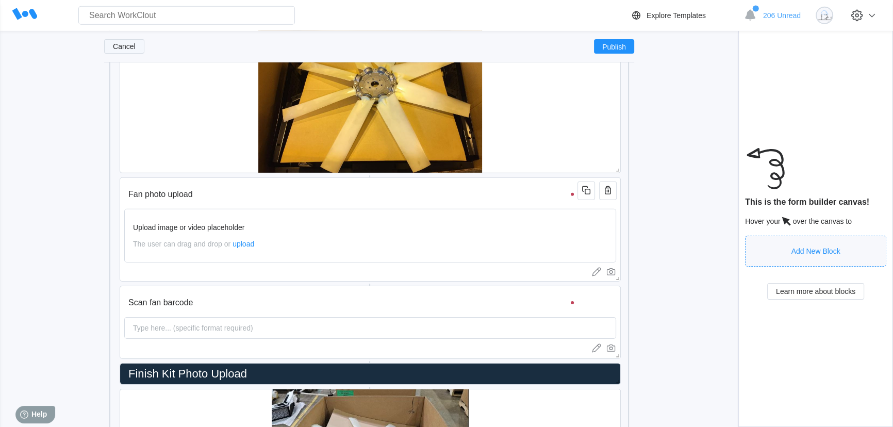
click at [120, 46] on span "Cancel" at bounding box center [124, 46] width 23 height 7
